Goal: Task Accomplishment & Management: Manage account settings

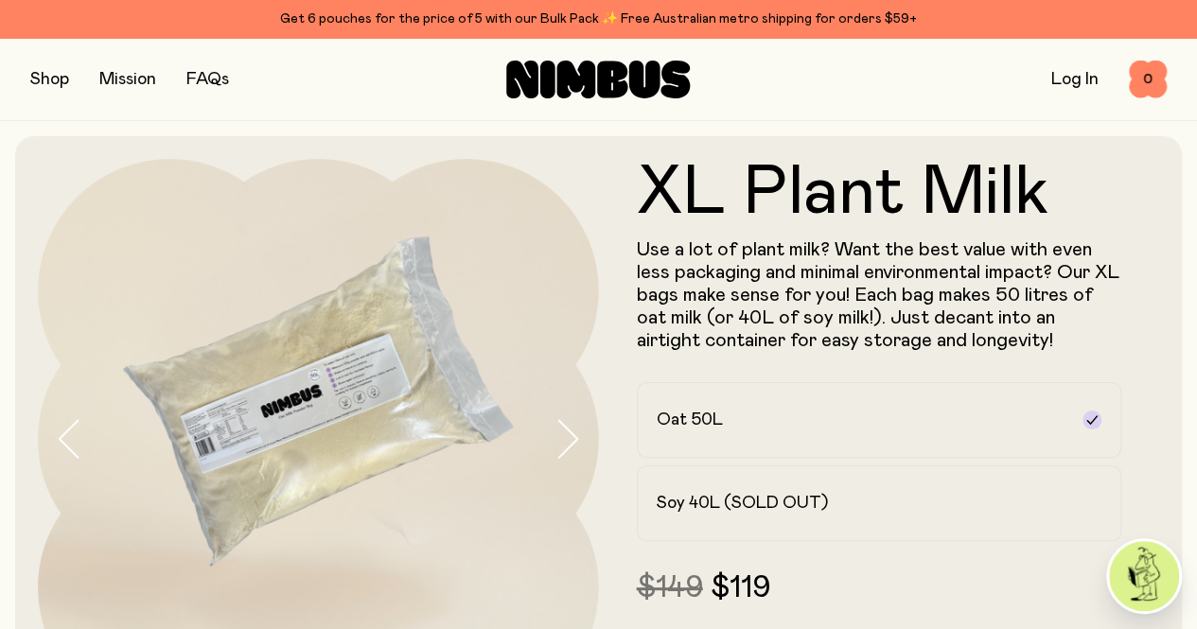
scroll to position [315, 0]
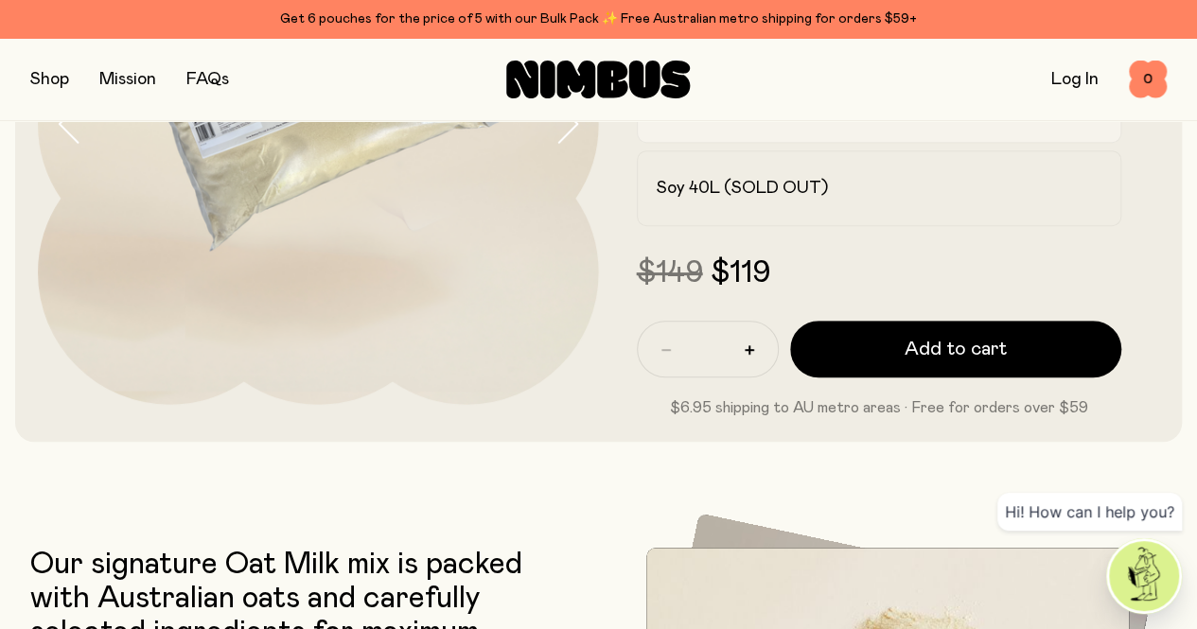
click at [1084, 113] on icon at bounding box center [1091, 104] width 15 height 15
click at [1086, 109] on icon at bounding box center [1091, 104] width 10 height 9
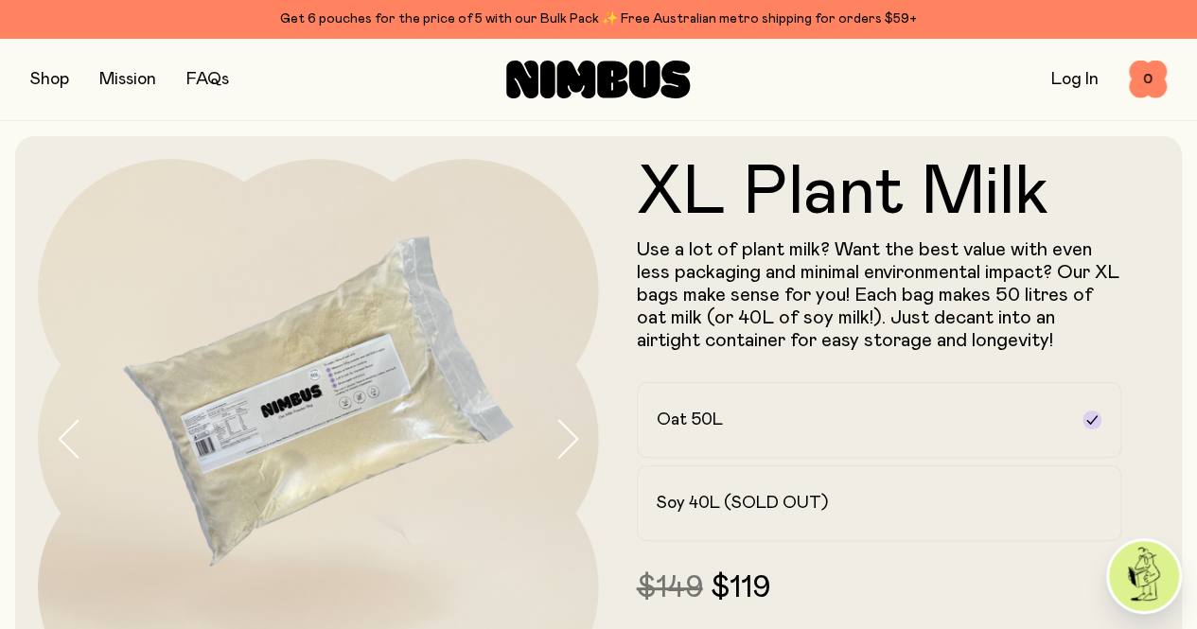
click at [51, 80] on button "button" at bounding box center [49, 79] width 39 height 26
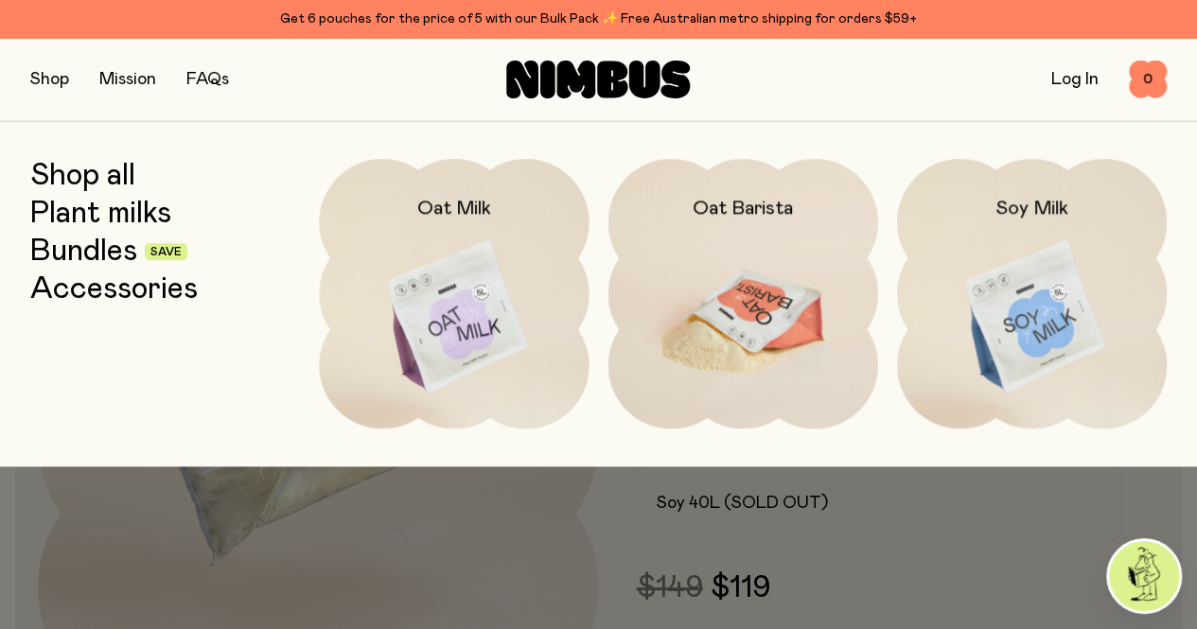
click at [760, 318] on img at bounding box center [743, 317] width 270 height 317
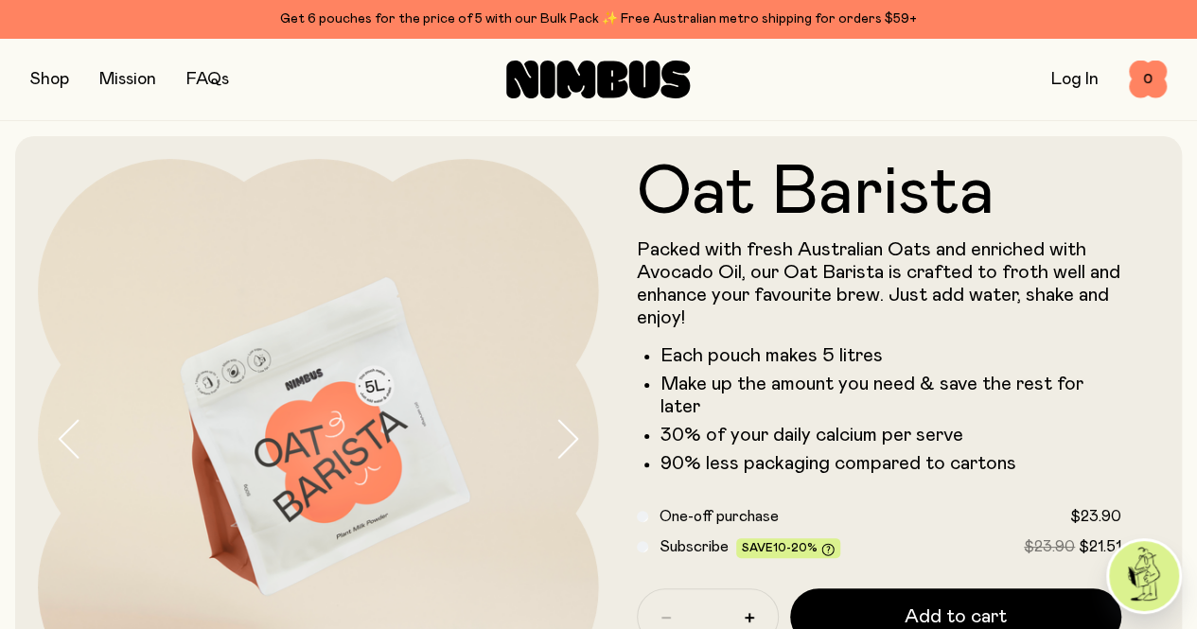
click at [1052, 80] on link "Log In" at bounding box center [1074, 79] width 47 height 17
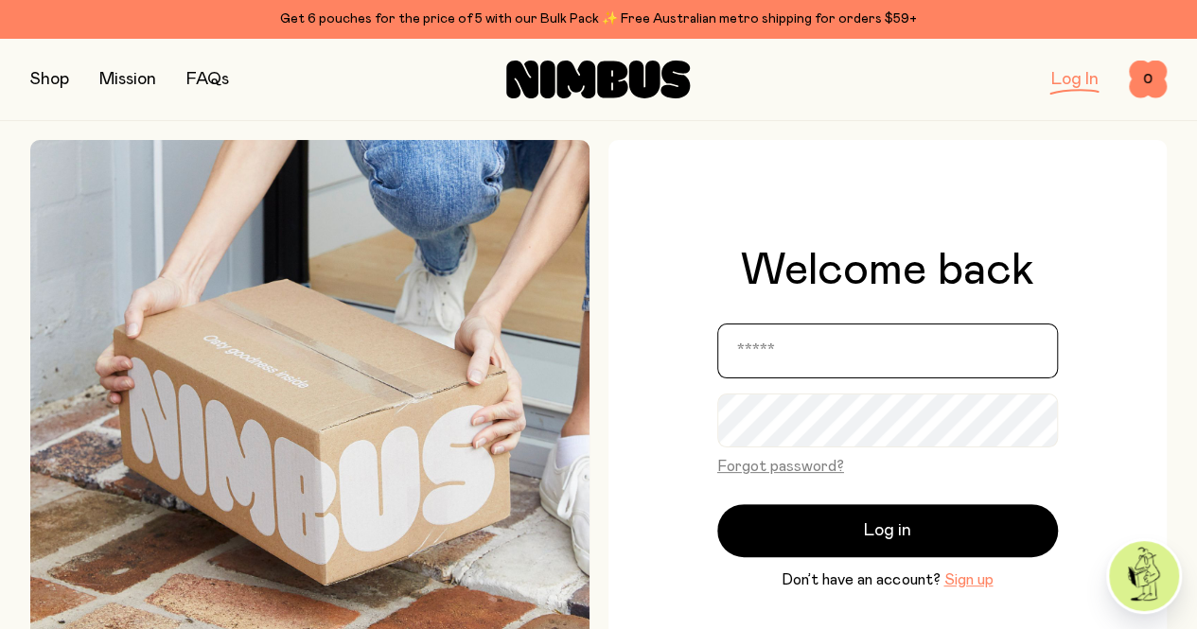
type input "**********"
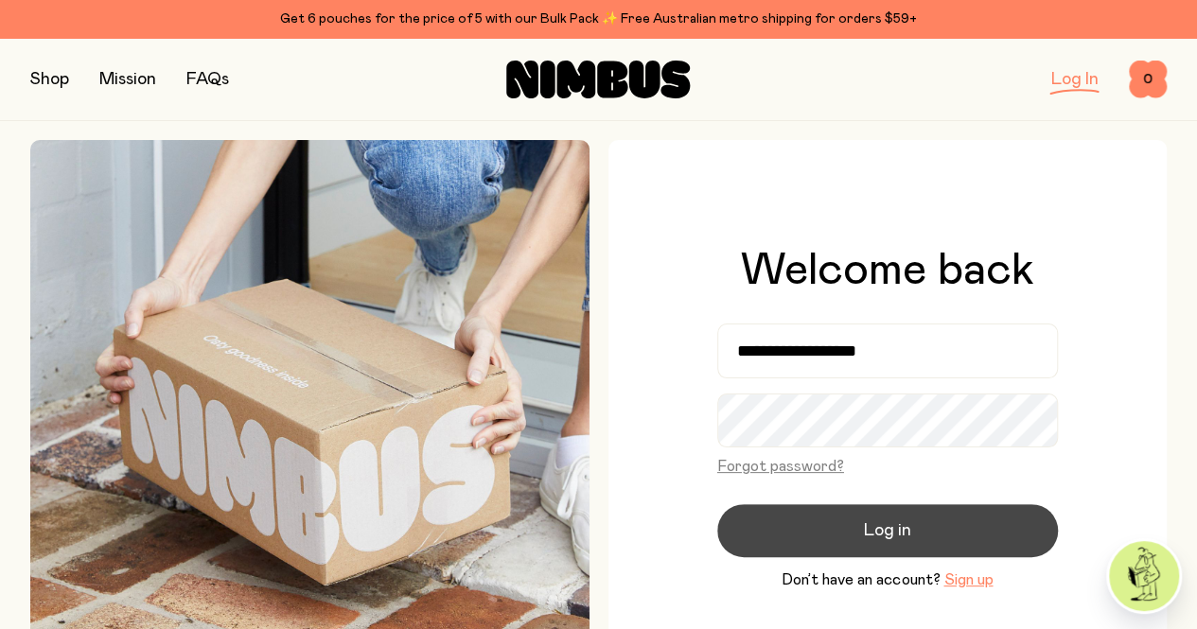
click at [888, 521] on span "Log in" at bounding box center [887, 530] width 47 height 26
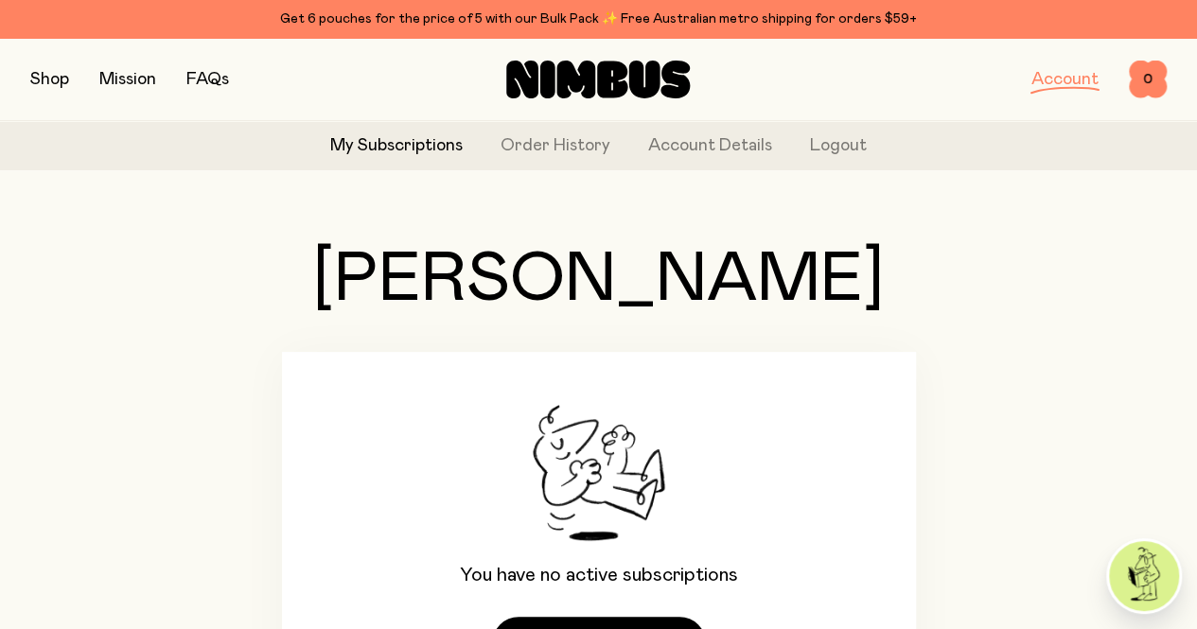
click at [385, 148] on link "My Subscriptions" at bounding box center [396, 146] width 132 height 26
click at [414, 147] on link "My Subscriptions" at bounding box center [396, 146] width 132 height 26
